Goal: Use online tool/utility: Utilize a website feature to perform a specific function

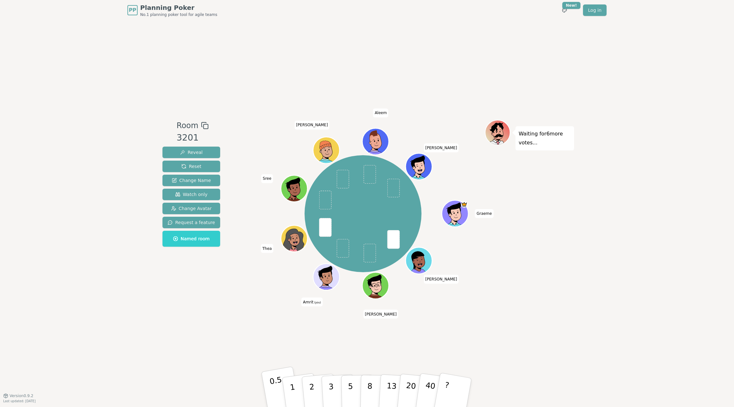
click at [270, 385] on p "0.5" at bounding box center [278, 393] width 18 height 36
click at [295, 382] on button "1" at bounding box center [300, 393] width 38 height 52
click at [309, 382] on p "2" at bounding box center [312, 393] width 8 height 35
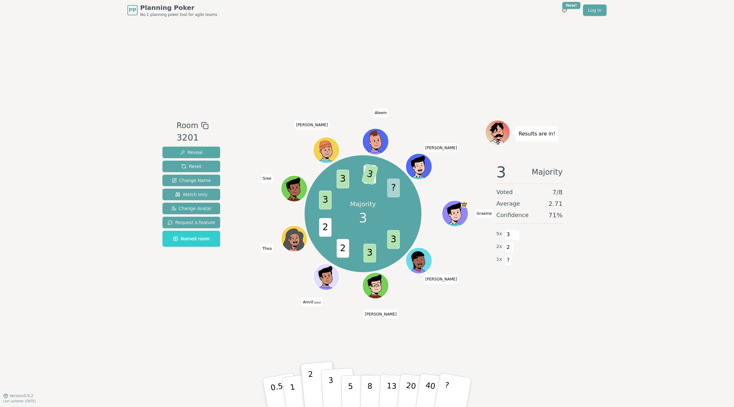
click at [331, 385] on p "3" at bounding box center [331, 393] width 7 height 35
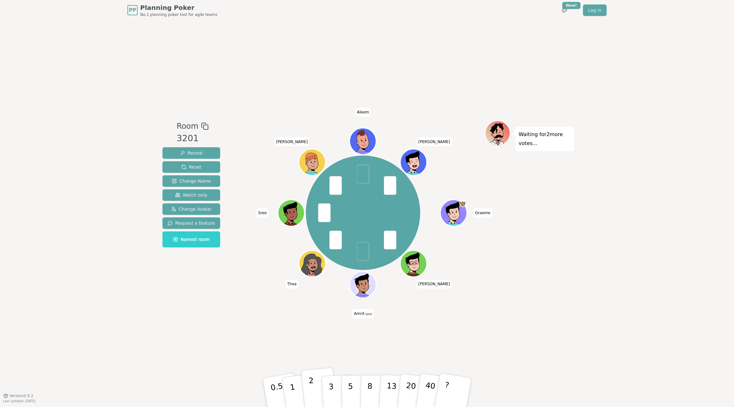
click at [313, 382] on button "2" at bounding box center [319, 392] width 36 height 51
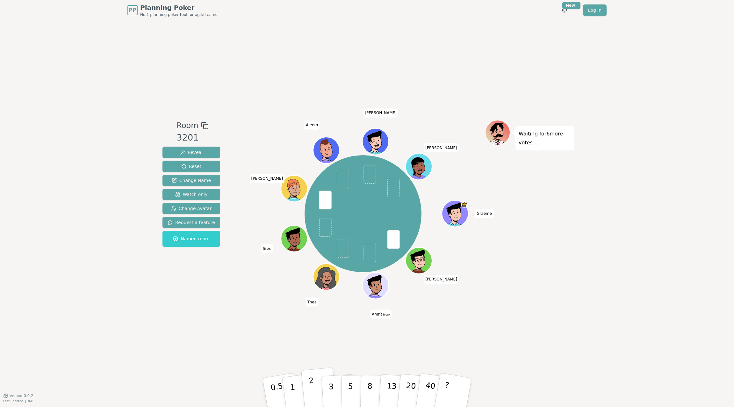
click at [320, 392] on button "2" at bounding box center [319, 392] width 36 height 51
click at [328, 391] on button "3" at bounding box center [338, 393] width 35 height 50
click at [314, 400] on p "2" at bounding box center [312, 393] width 8 height 35
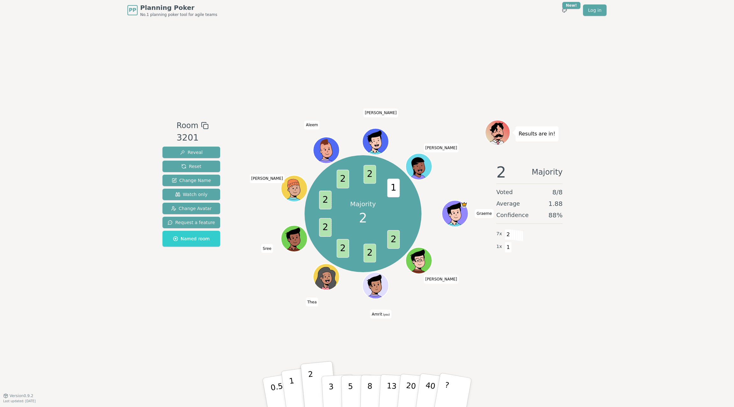
click at [298, 392] on button "1" at bounding box center [300, 393] width 38 height 52
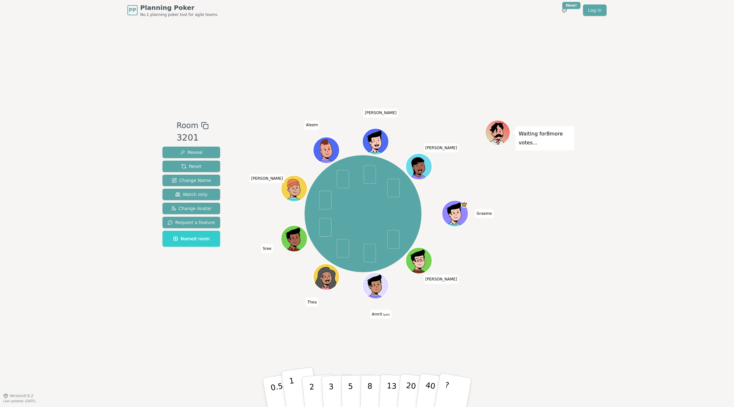
click at [291, 387] on p "1" at bounding box center [294, 393] width 10 height 35
click at [304, 388] on button "2" at bounding box center [319, 392] width 36 height 51
click at [289, 389] on button "1" at bounding box center [300, 393] width 38 height 52
click at [105, 239] on div "PP Planning Poker No.1 planning poker tool for agile teams Toggle theme New! Lo…" at bounding box center [367, 203] width 734 height 407
click at [310, 397] on button "2" at bounding box center [319, 392] width 36 height 51
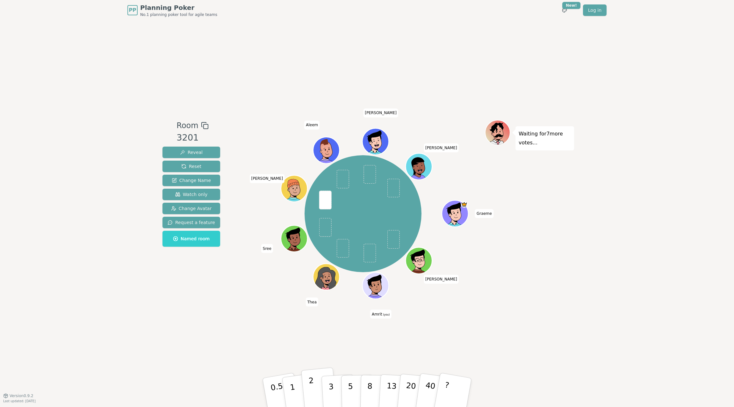
click at [306, 392] on button "2" at bounding box center [319, 392] width 36 height 51
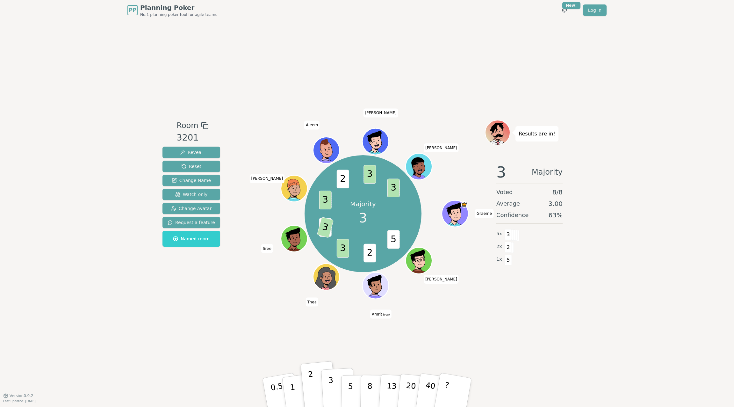
click at [330, 383] on p "3" at bounding box center [331, 393] width 7 height 35
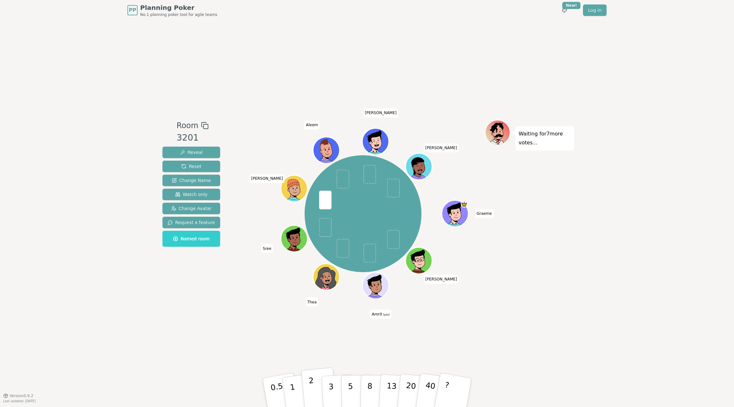
click at [307, 388] on button "2" at bounding box center [319, 392] width 36 height 51
